Goal: Register for event/course

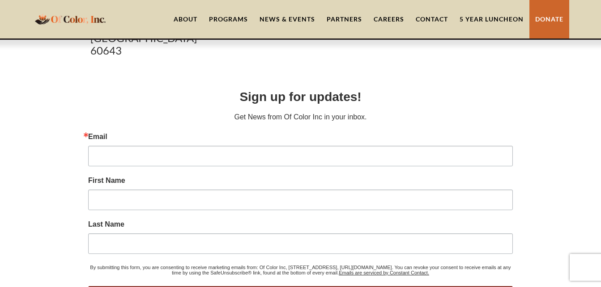
scroll to position [55, 0]
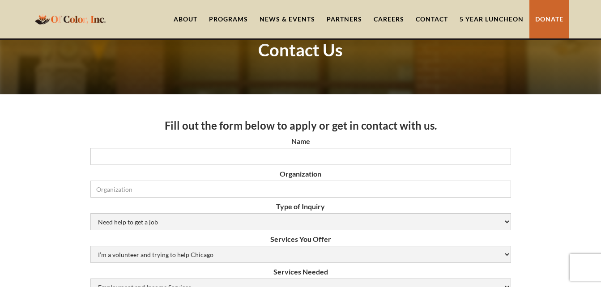
click at [500, 21] on link "5 Year Luncheon" at bounding box center [492, 19] width 76 height 38
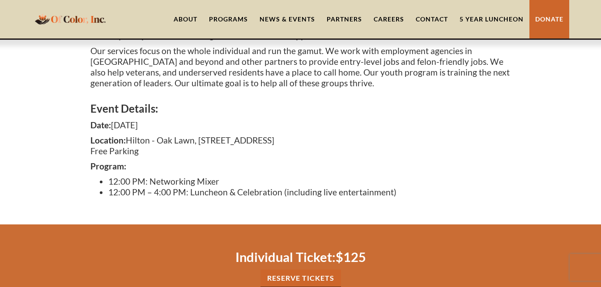
scroll to position [234, 0]
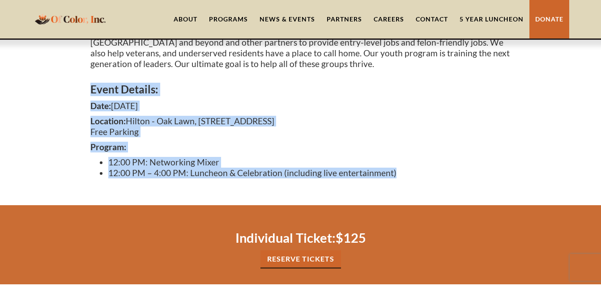
drag, startPoint x: 91, startPoint y: 91, endPoint x: 400, endPoint y: 178, distance: 320.4
click at [400, 178] on div "Event Details: Date: [DATE] Location: [GEOGRAPHIC_DATA], [STREET_ADDRESS] Free …" at bounding box center [300, 128] width 421 height 109
copy div "Event Details: Date: [DATE] Location: [GEOGRAPHIC_DATA], [STREET_ADDRESS] Free …"
